Goal: Check status: Check status

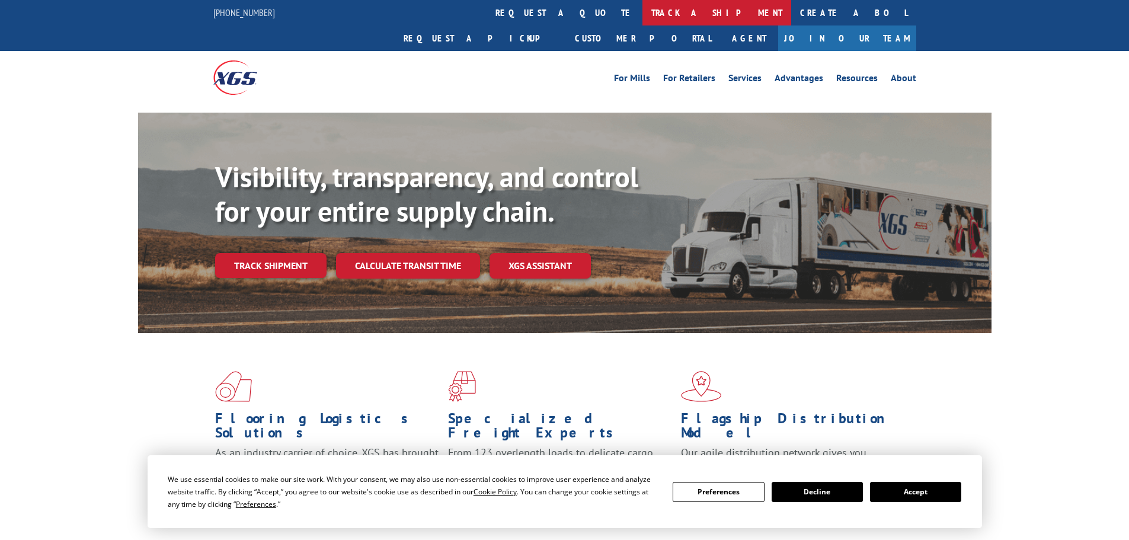
click at [643, 14] on link "track a shipment" at bounding box center [717, 12] width 149 height 25
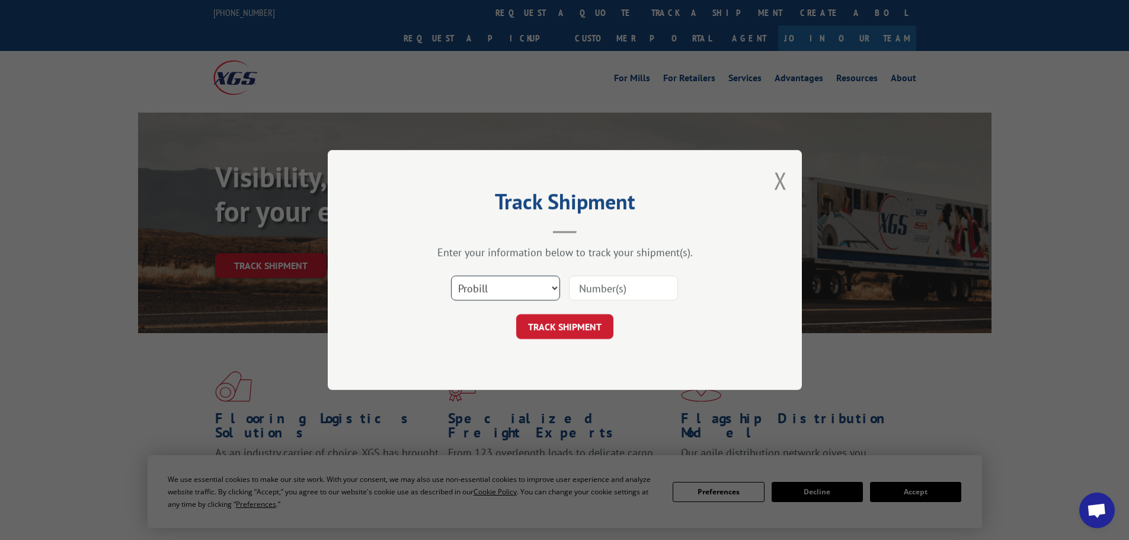
click at [483, 292] on select "Select category... Probill BOL PO" at bounding box center [505, 288] width 109 height 25
select select "bol"
click at [451, 276] on select "Select category... Probill BOL PO" at bounding box center [505, 288] width 109 height 25
click at [614, 288] on input at bounding box center [623, 288] width 109 height 25
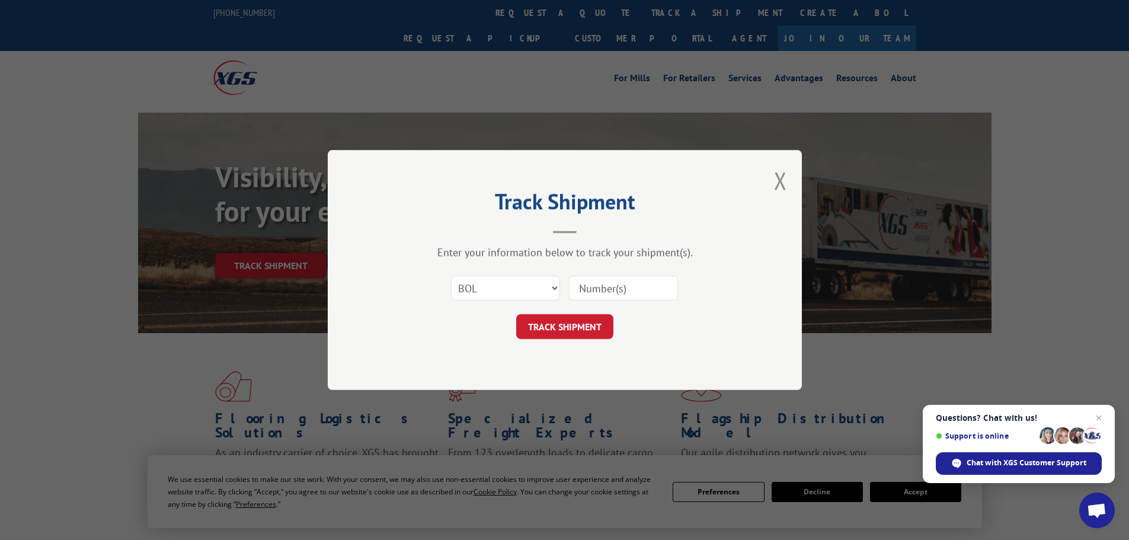
paste input "5206932"
type input "5206932"
click at [561, 322] on button "TRACK SHIPMENT" at bounding box center [564, 326] width 97 height 25
